Goal: Find specific page/section: Find specific page/section

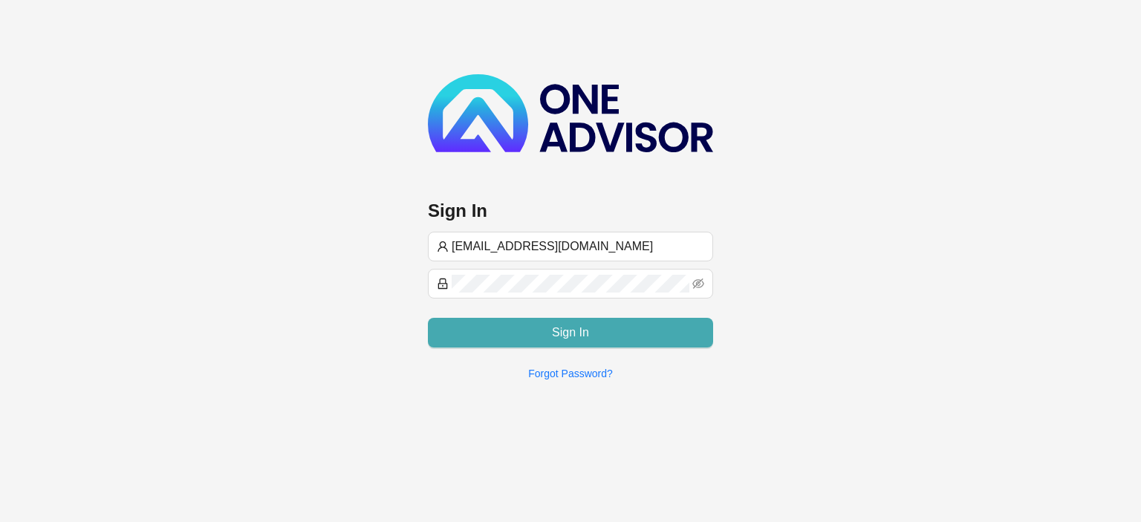
type input "[EMAIL_ADDRESS][DOMAIN_NAME]"
click at [483, 335] on button "Sign In" at bounding box center [570, 333] width 285 height 30
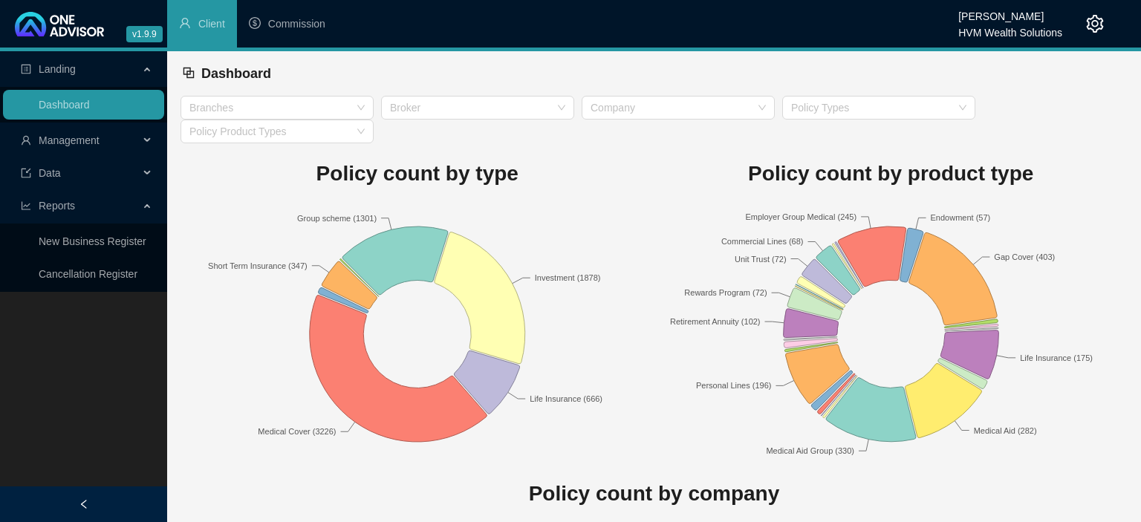
click at [63, 139] on span "Management" at bounding box center [69, 140] width 61 height 12
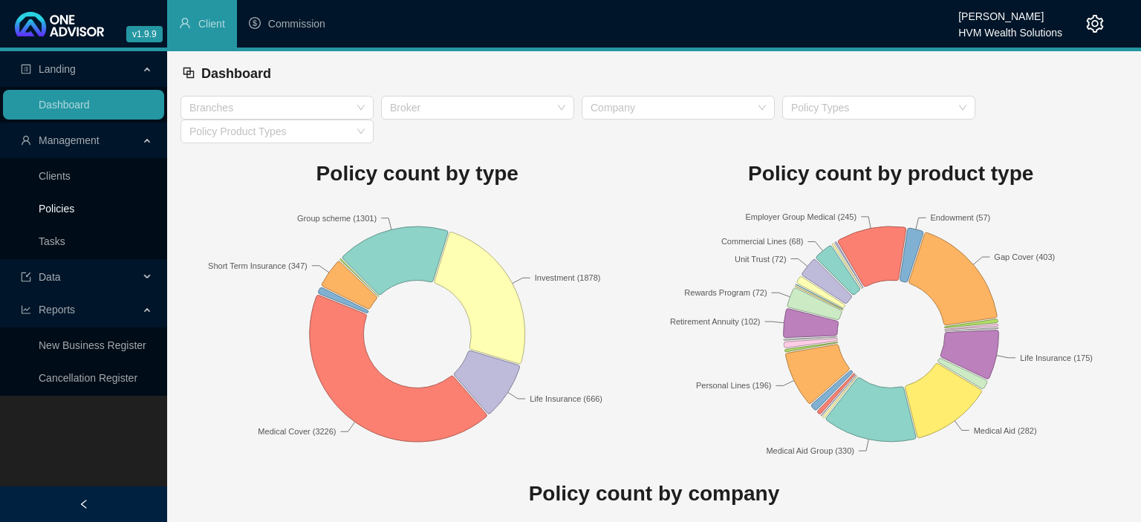
click at [65, 203] on link "Policies" at bounding box center [57, 209] width 36 height 12
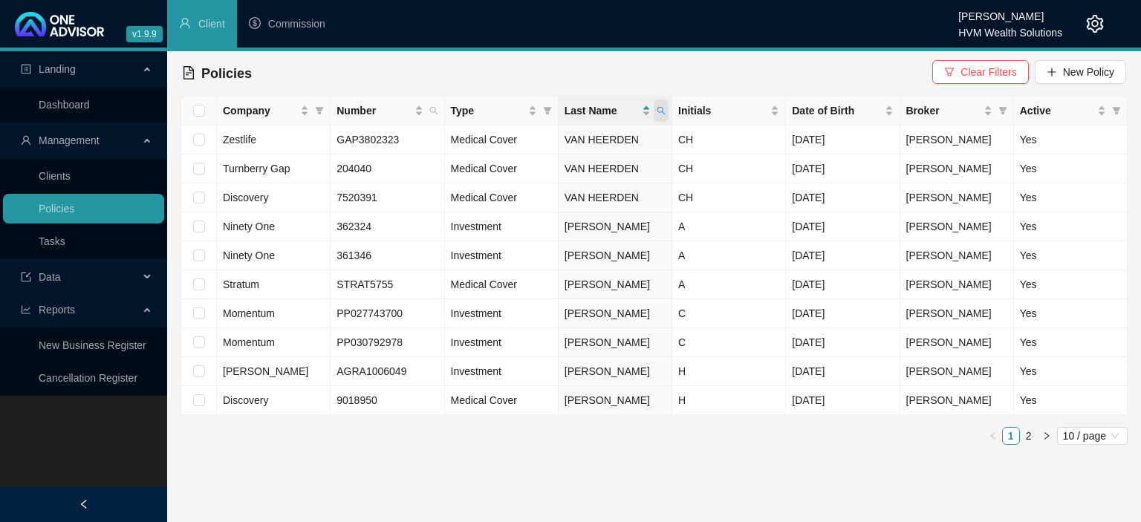
click at [663, 112] on icon "search" at bounding box center [661, 110] width 9 height 9
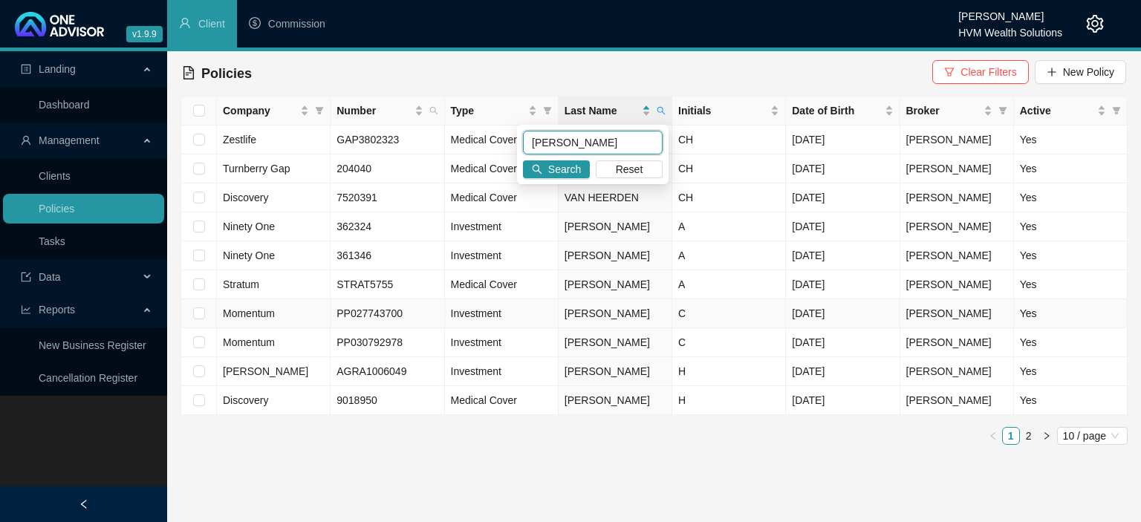
type input "[PERSON_NAME]"
